Goal: Task Accomplishment & Management: Manage account settings

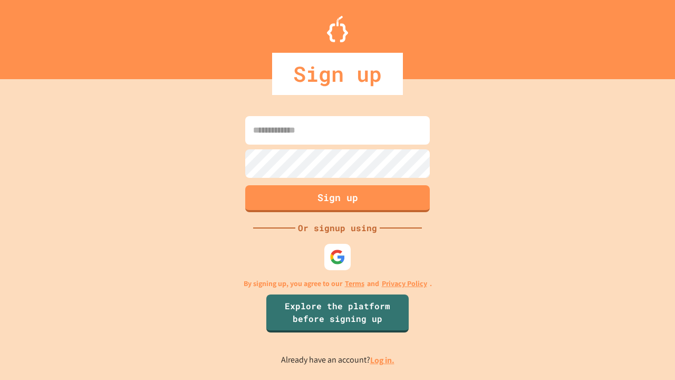
click at [383, 360] on link "Log in." at bounding box center [382, 360] width 24 height 11
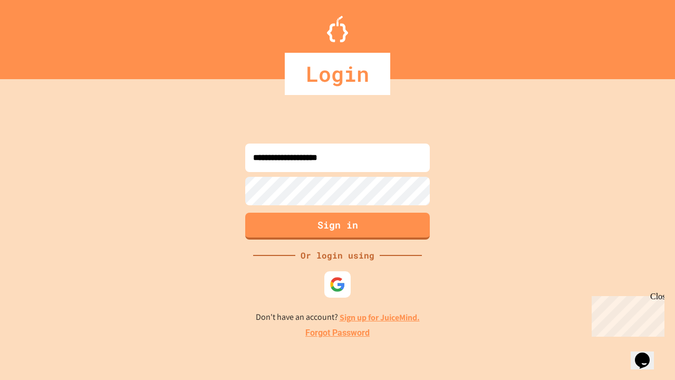
type input "**********"
